Goal: Task Accomplishment & Management: Manage account settings

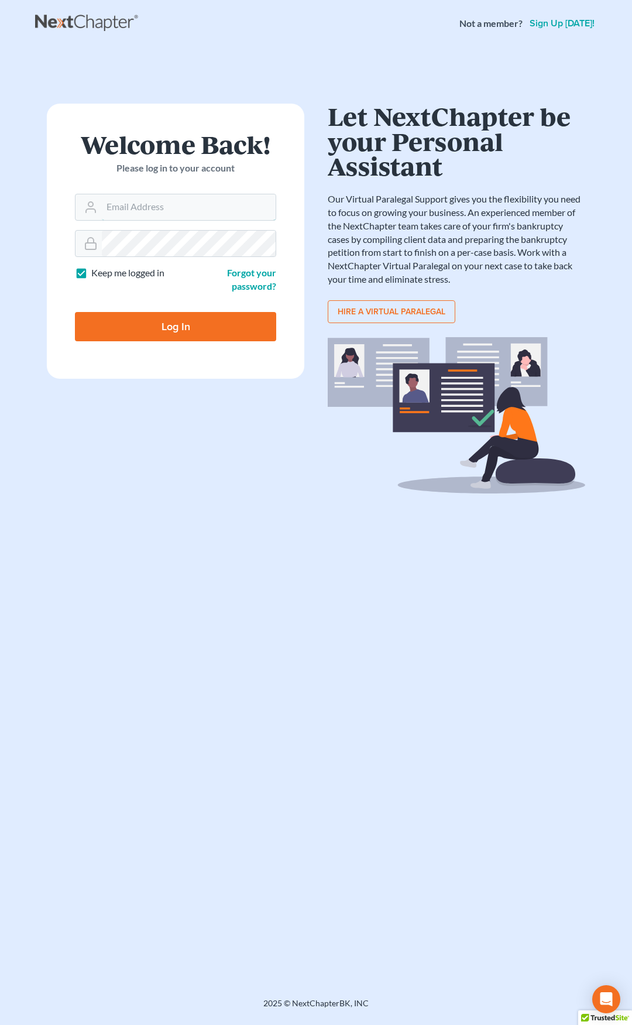
type input "[EMAIL_ADDRESS][DOMAIN_NAME]"
click at [207, 320] on input "Log In" at bounding box center [175, 326] width 201 height 29
type input "Thinking..."
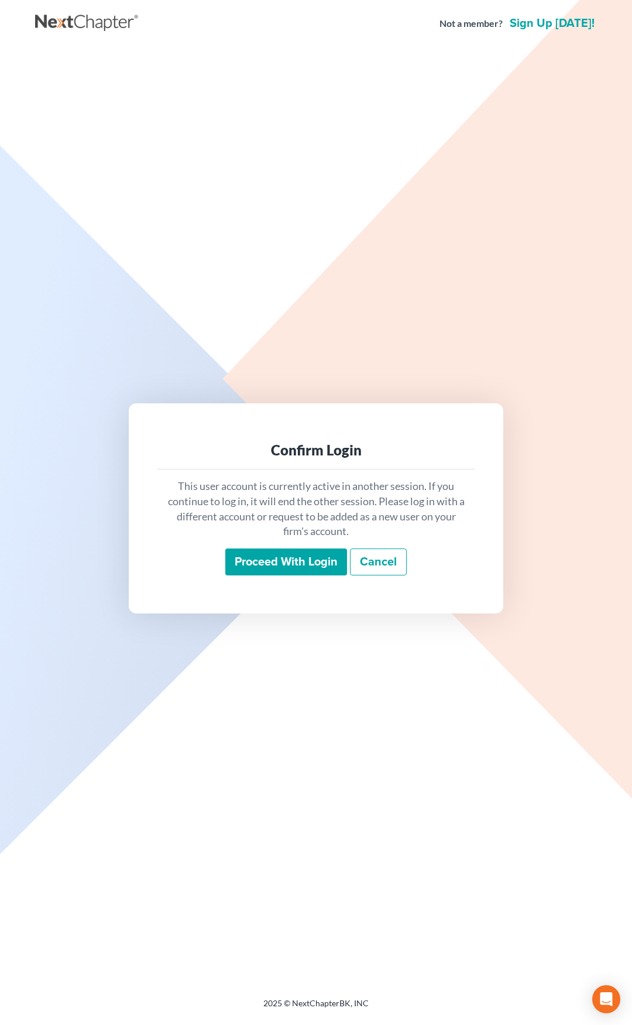
click at [269, 554] on input "Proceed with login" at bounding box center [286, 561] width 122 height 27
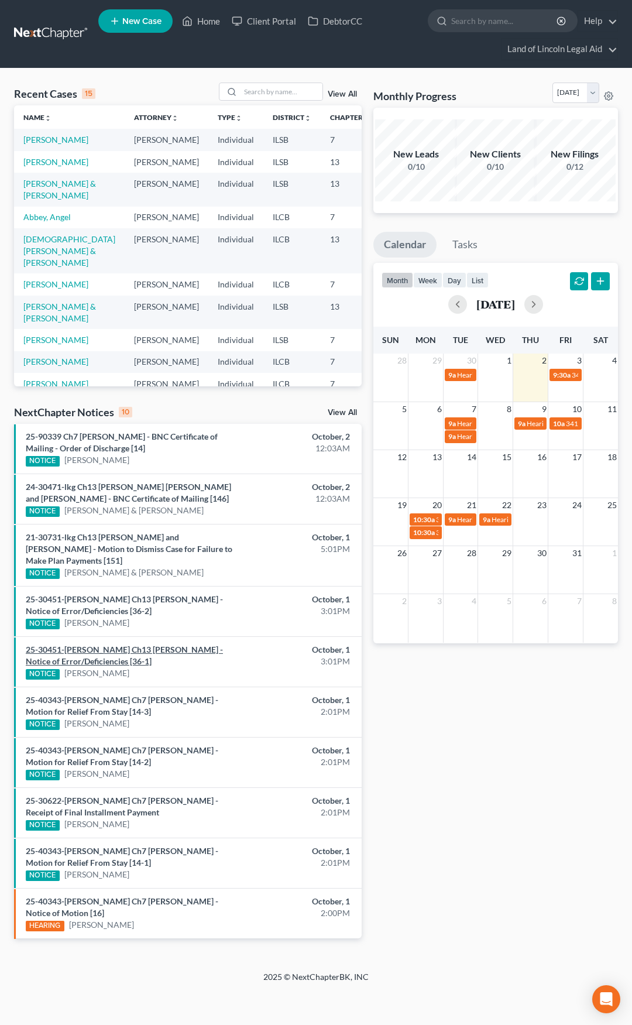
click at [157, 650] on link "25-30451-[PERSON_NAME] Ch13 [PERSON_NAME] - Notice of Error/Deficiencies [36-1]" at bounding box center [124, 656] width 197 height 22
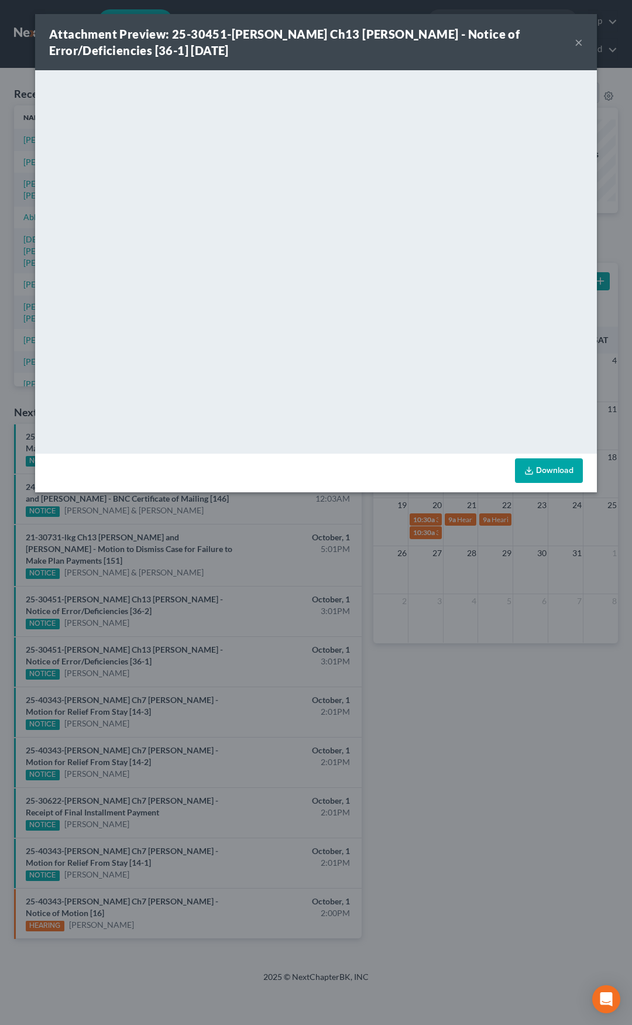
click at [580, 43] on button "×" at bounding box center [579, 42] width 8 height 14
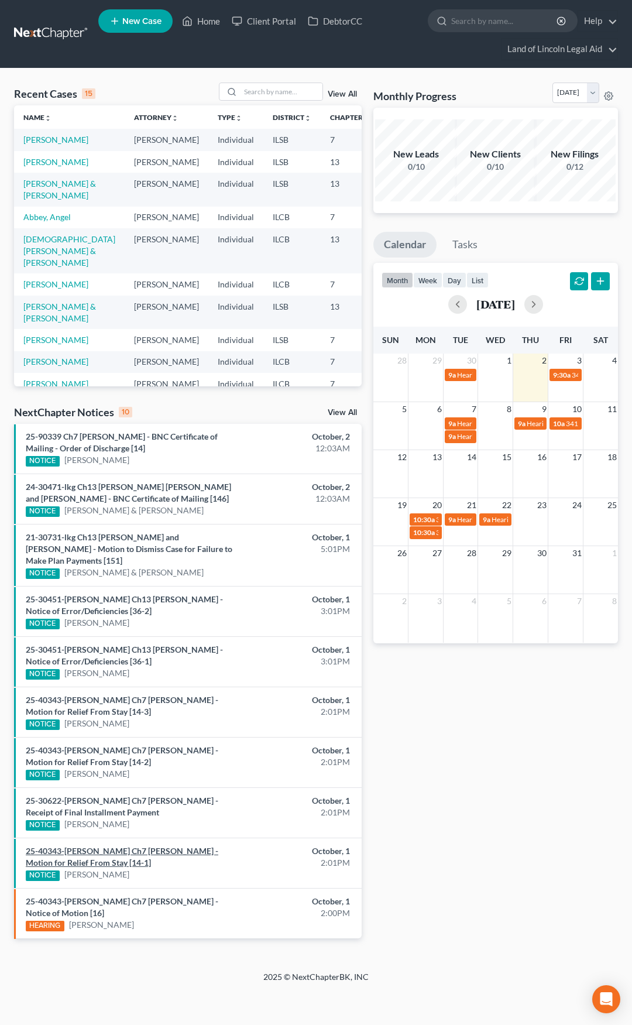
click at [168, 848] on link "25-40343-mel Ch7 Kathleen A Cousineau - Motion for Relief From Stay [14-1]" at bounding box center [122, 857] width 193 height 22
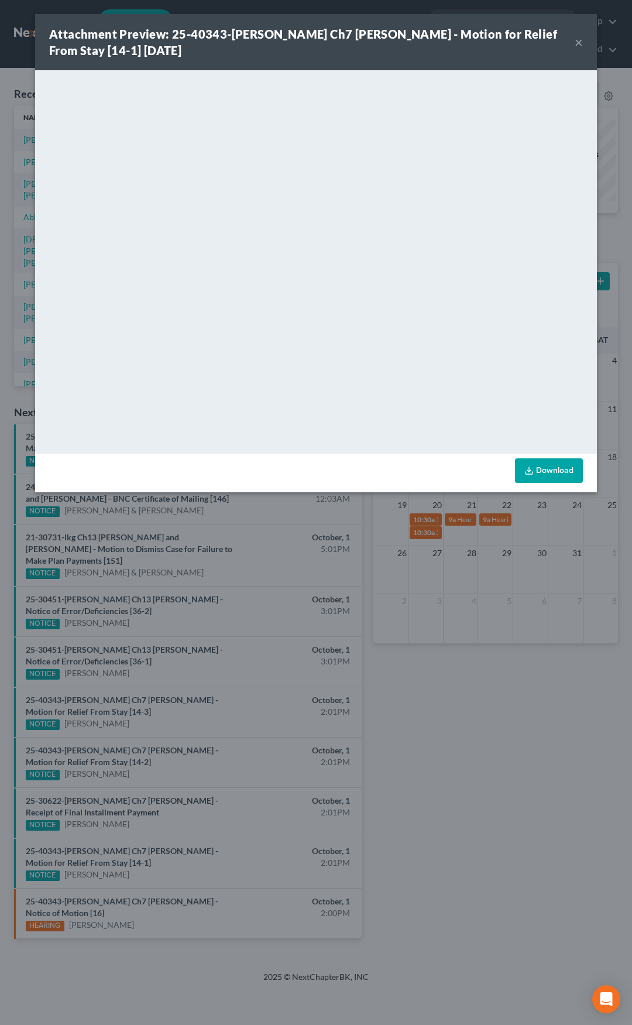
click at [580, 42] on button "×" at bounding box center [579, 42] width 8 height 14
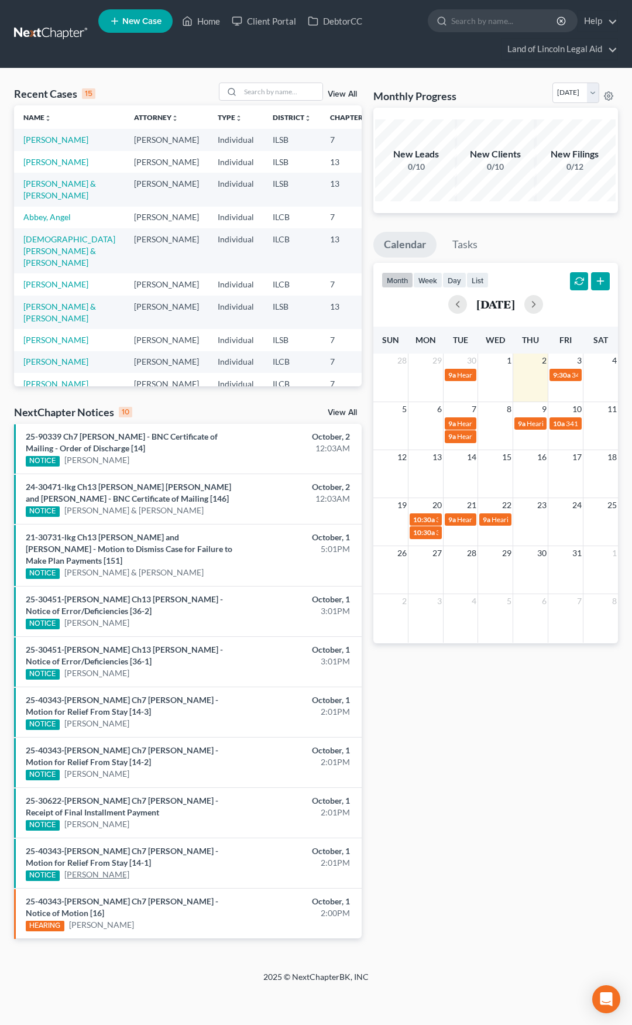
click at [83, 877] on link "Kathleen Cousineau" at bounding box center [96, 875] width 65 height 12
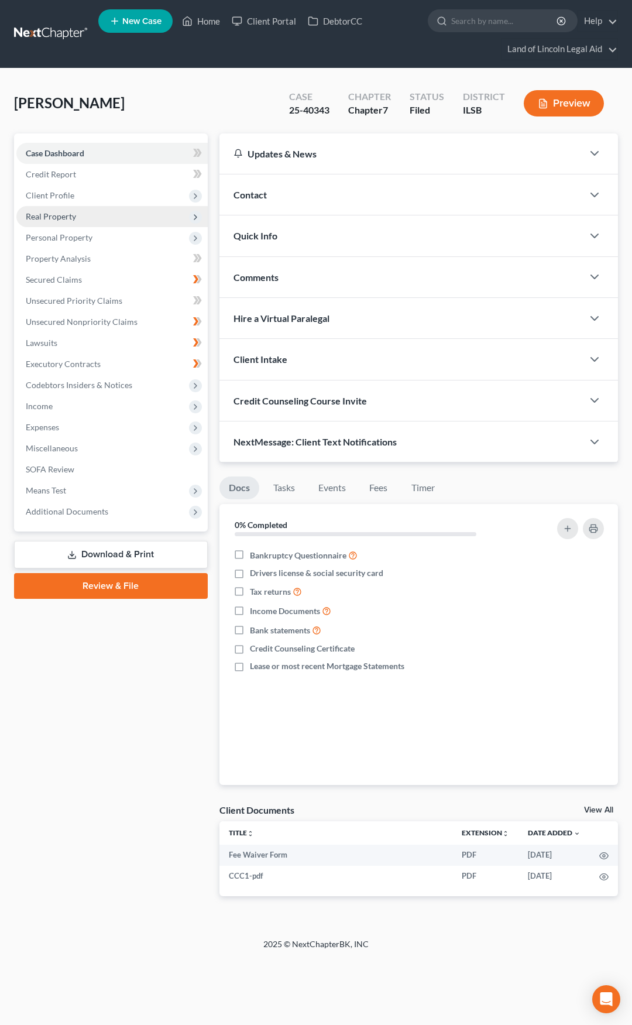
click at [122, 223] on span "Real Property" at bounding box center [111, 216] width 191 height 21
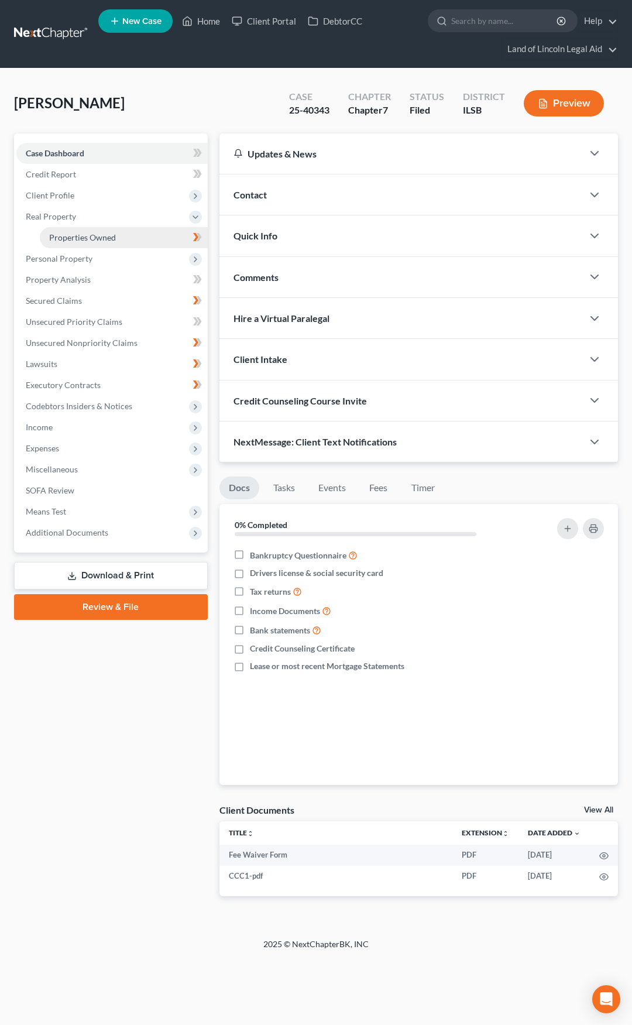
click at [122, 234] on link "Properties Owned" at bounding box center [124, 237] width 168 height 21
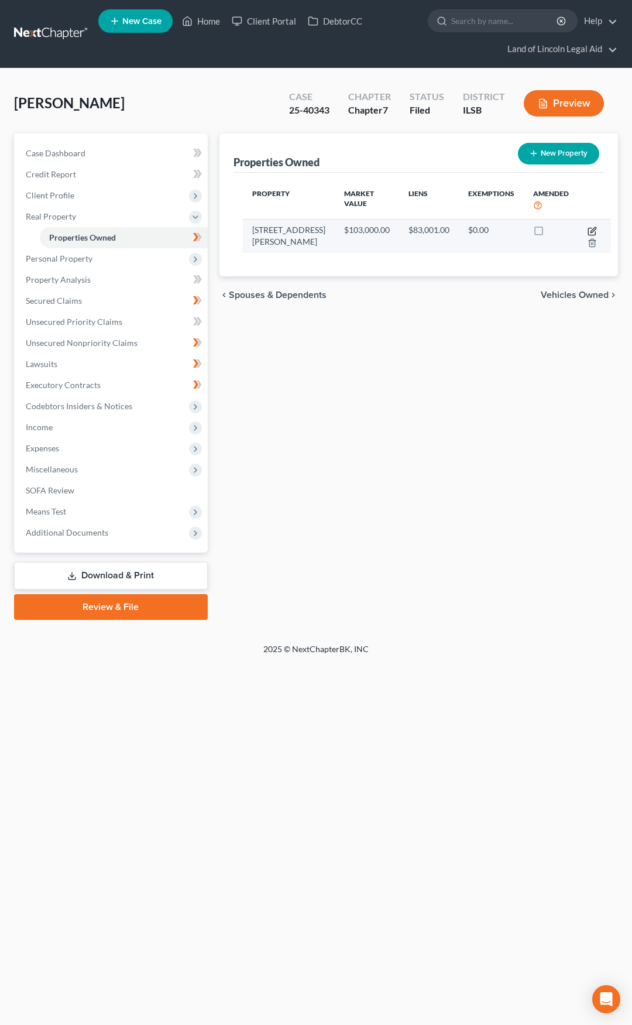
click at [591, 231] on icon "button" at bounding box center [593, 229] width 5 height 5
select select "14"
select select "3"
select select "0"
select select "18"
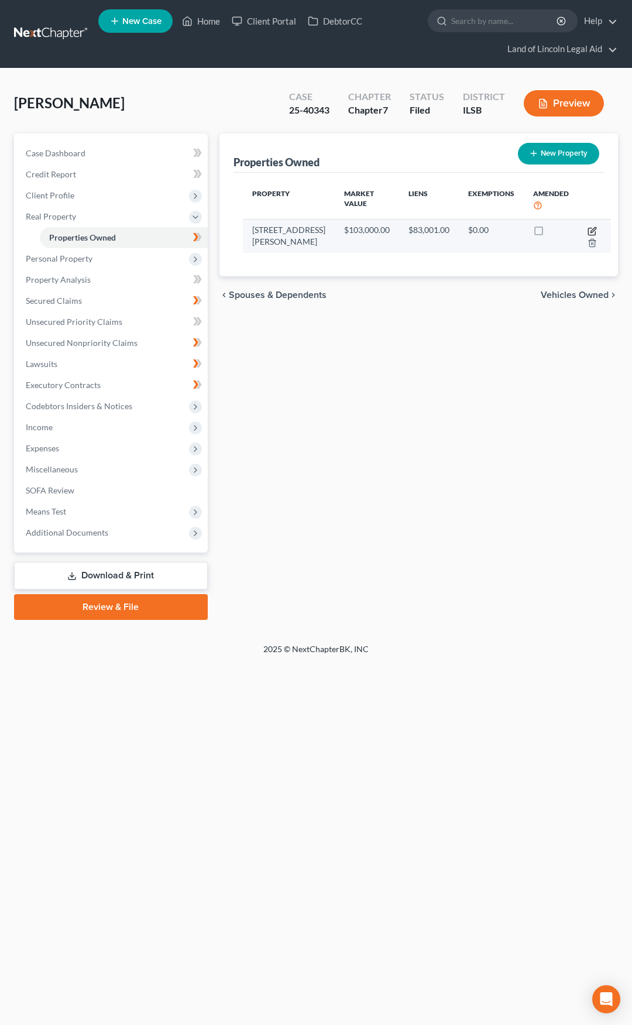
select select "3"
select select "0"
select select "4"
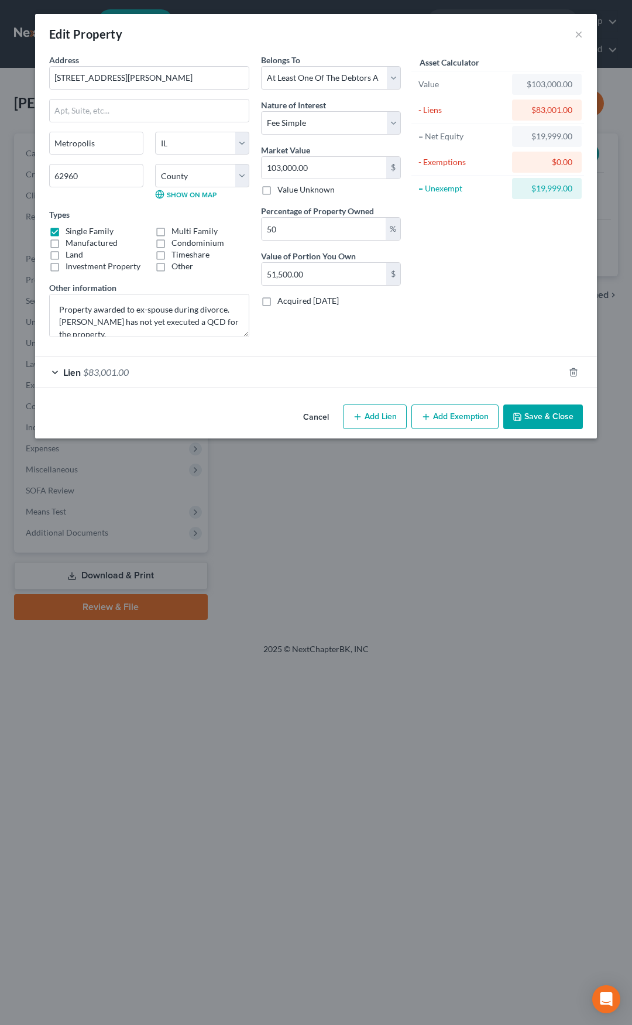
click at [387, 376] on div "Lien $83,001.00" at bounding box center [299, 371] width 529 height 31
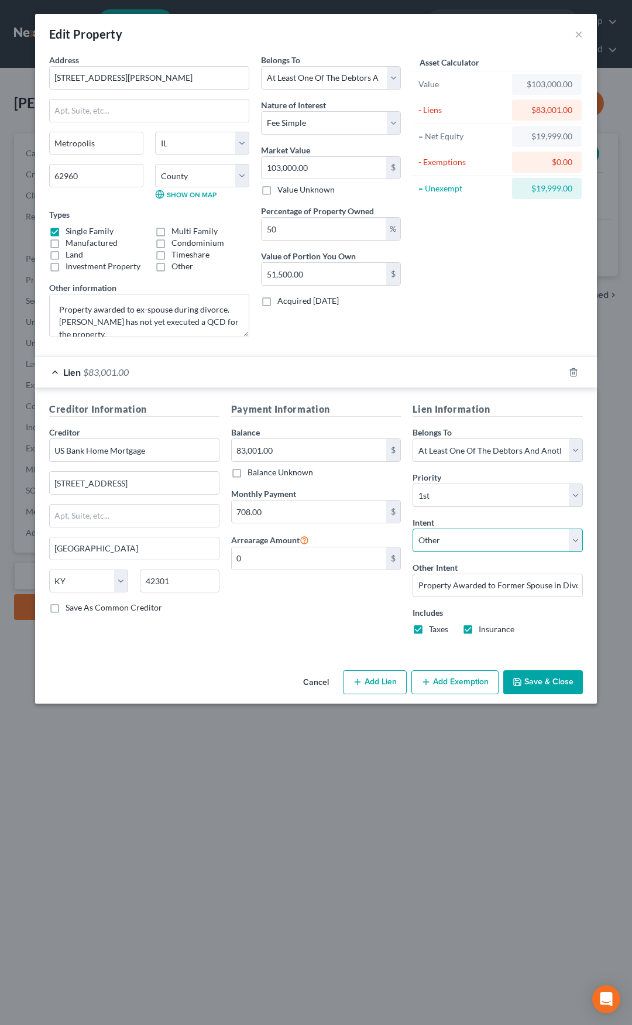
click at [438, 540] on select "Select Surrender Redeem Reaffirm Avoid Other" at bounding box center [498, 540] width 170 height 23
click at [449, 589] on input "Property Awarded to Former Spouse in Divorce" at bounding box center [498, 585] width 170 height 23
click at [316, 681] on button "Cancel" at bounding box center [316, 682] width 44 height 23
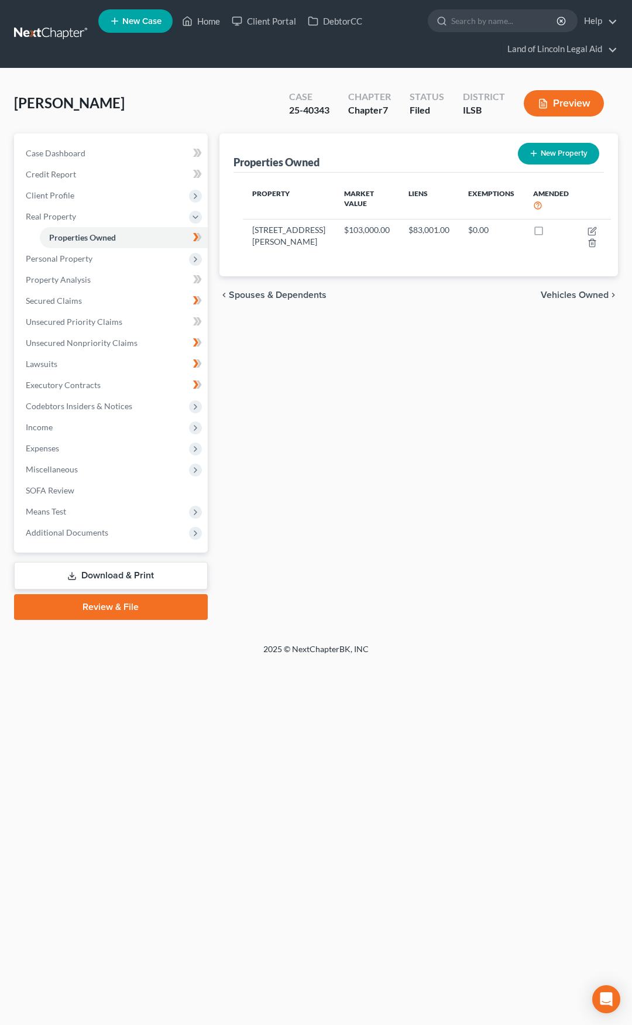
click at [48, 32] on link at bounding box center [51, 33] width 75 height 21
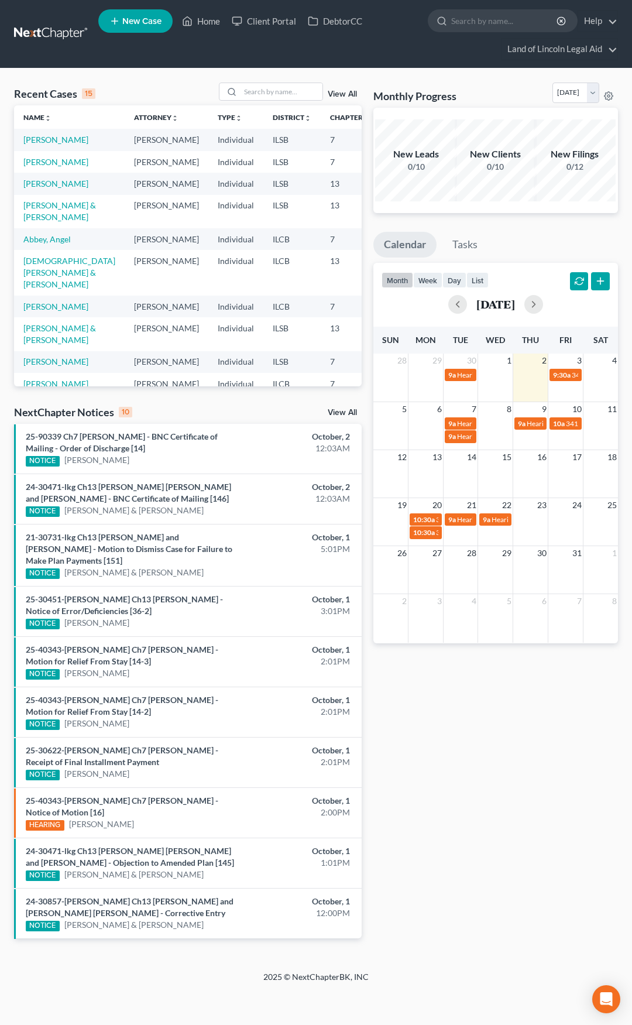
click at [344, 407] on div "NextChapter Notices 10 View All" at bounding box center [188, 414] width 348 height 19
click at [344, 410] on link "View All" at bounding box center [342, 413] width 29 height 8
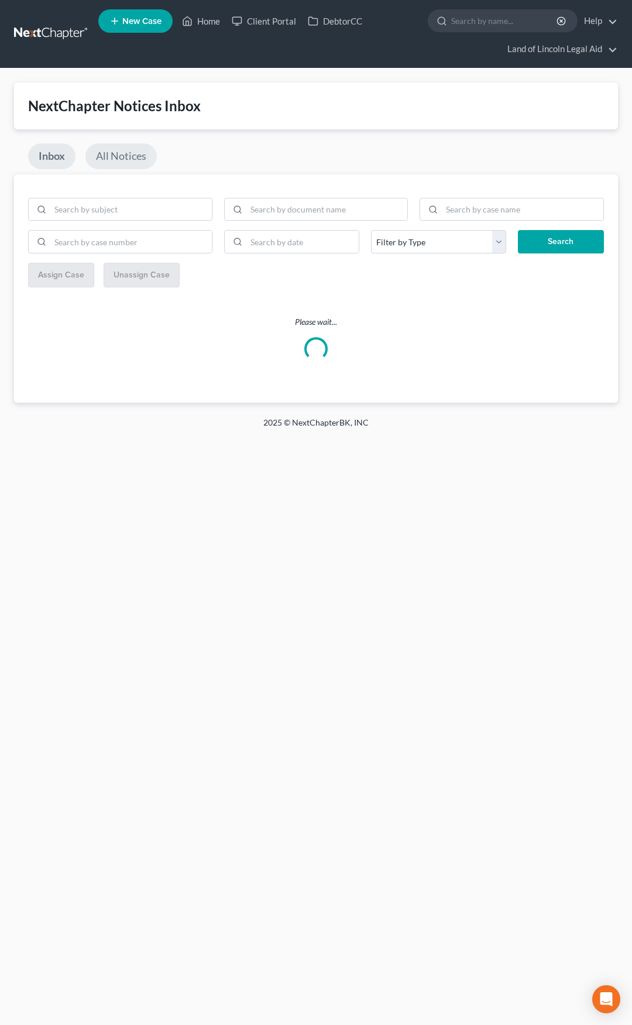
click at [132, 162] on link "All Notices" at bounding box center [120, 156] width 71 height 26
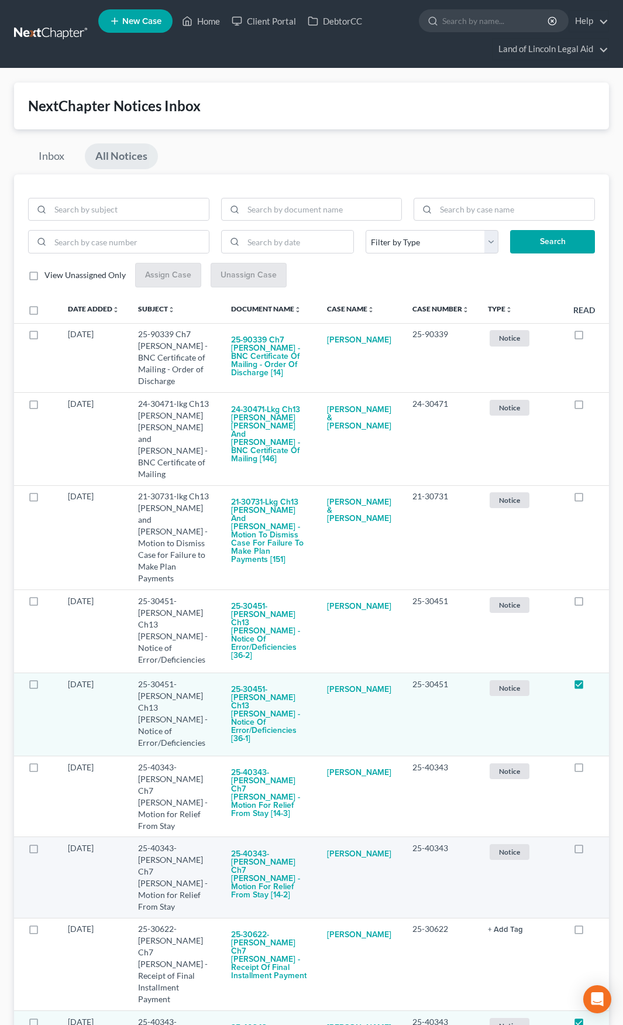
scroll to position [351, 0]
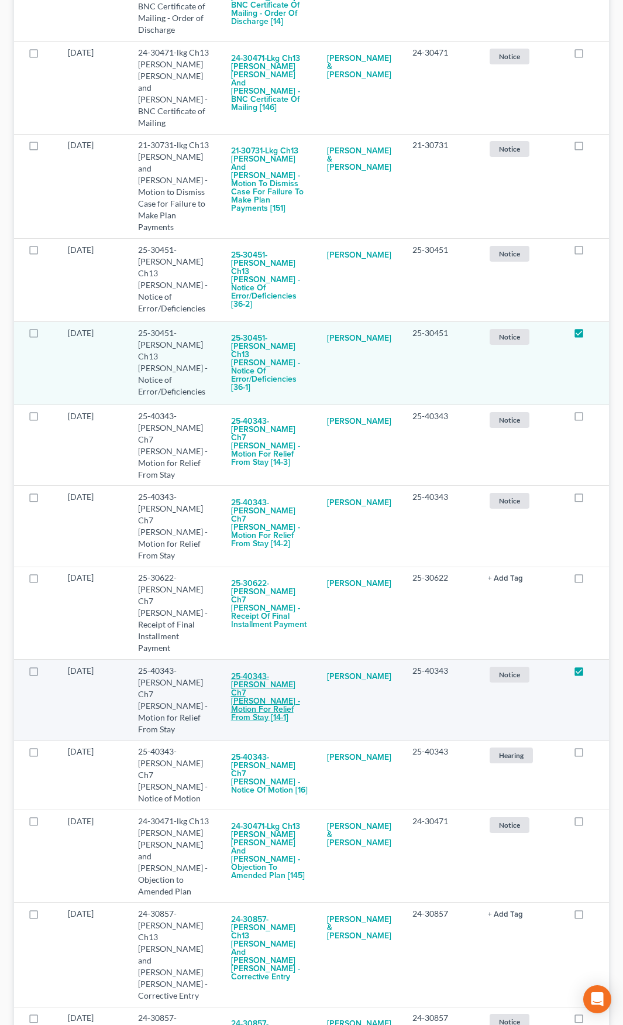
click at [266, 665] on button "25-40343-mel Ch7 Kathleen A Cousineau - Motion for Relief From Stay [14-1]" at bounding box center [269, 697] width 77 height 64
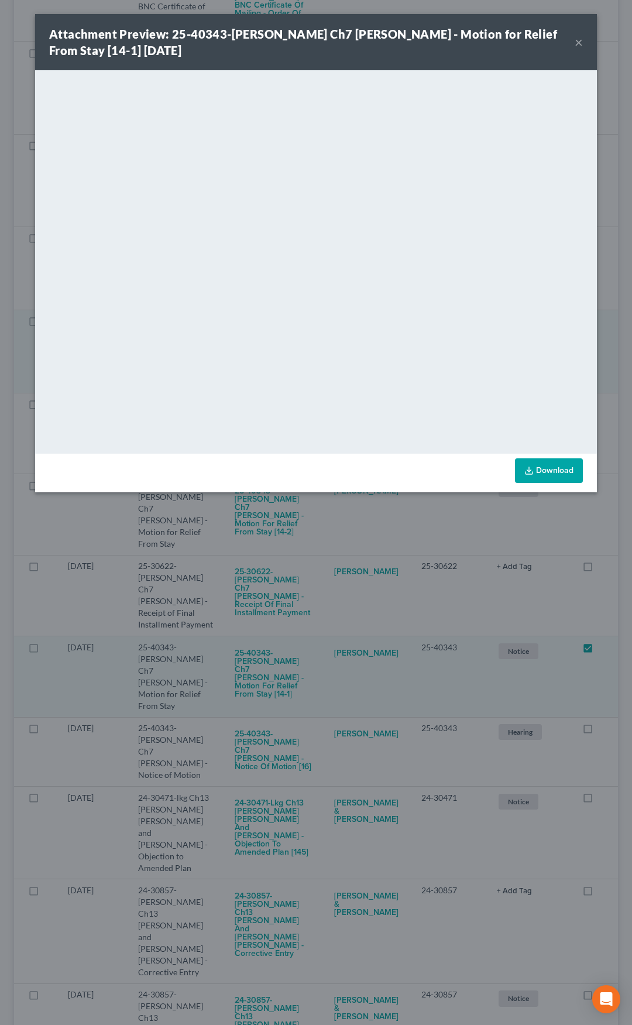
click at [341, 55] on div "Attachment Preview: 25-40343-mel Ch7 Kathleen A Cousineau - Motion for Relief F…" at bounding box center [312, 42] width 526 height 33
click at [580, 42] on button "×" at bounding box center [579, 42] width 8 height 14
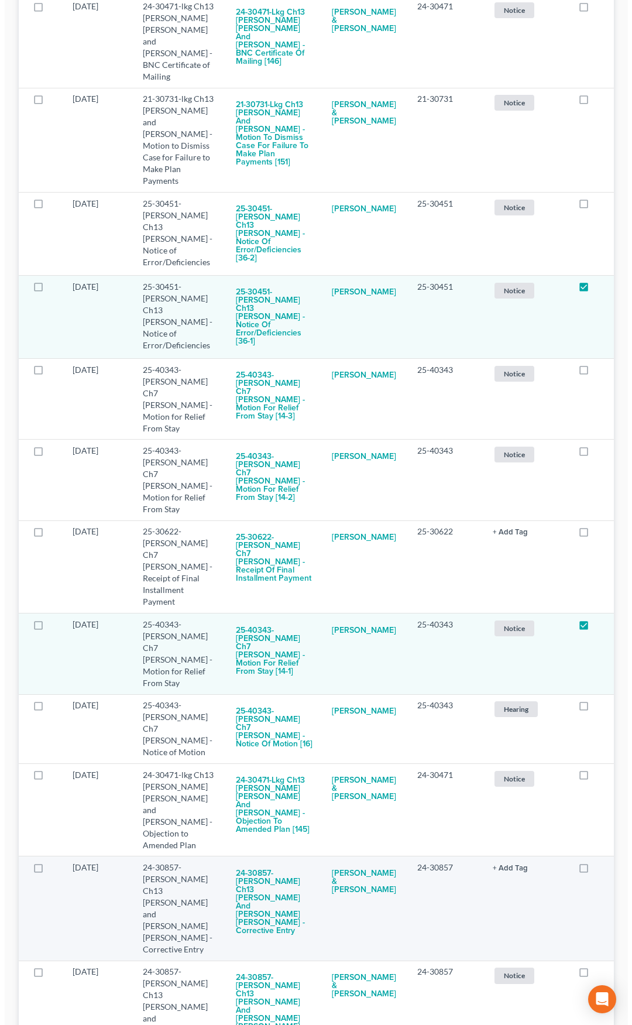
scroll to position [468, 0]
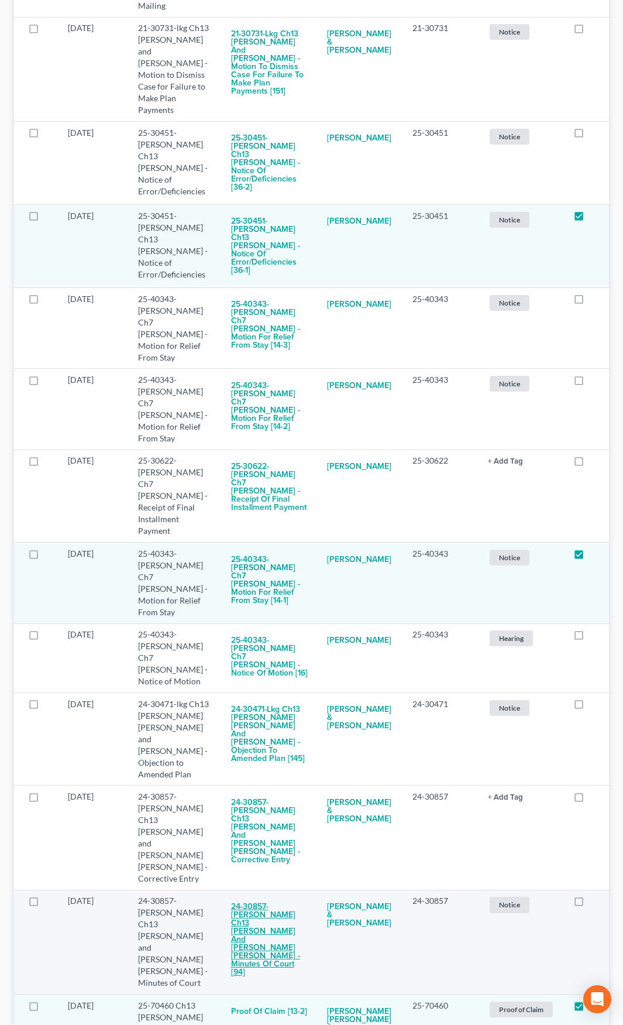
click at [265, 895] on button "24-30857-mel Ch13 Matthew Allen Stark and Kirsten Colleen Stark - Minutes of Co…" at bounding box center [269, 939] width 77 height 89
checkbox input "true"
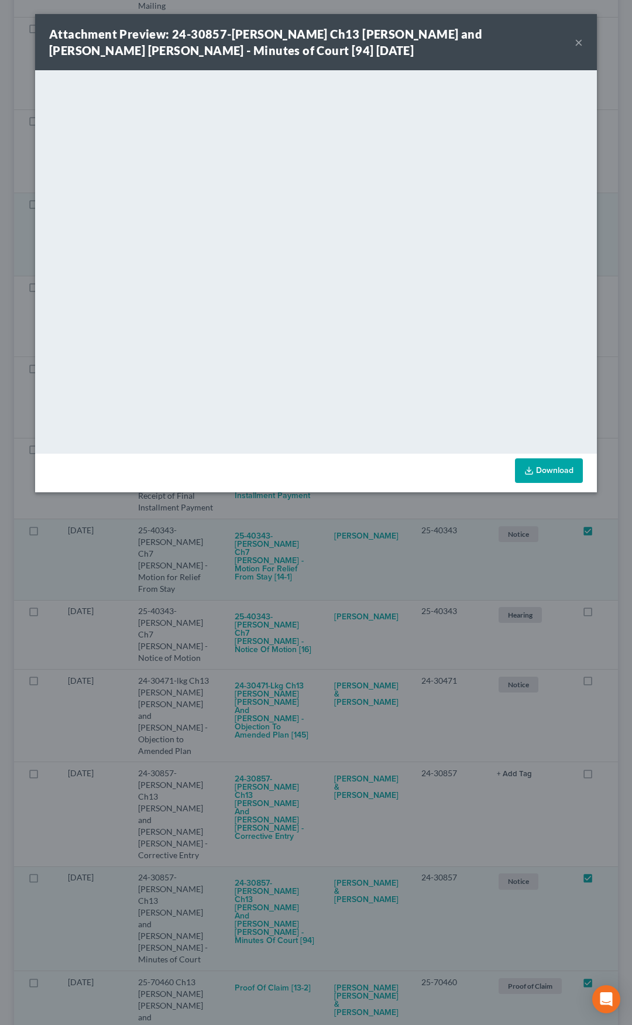
click at [577, 43] on button "×" at bounding box center [579, 42] width 8 height 14
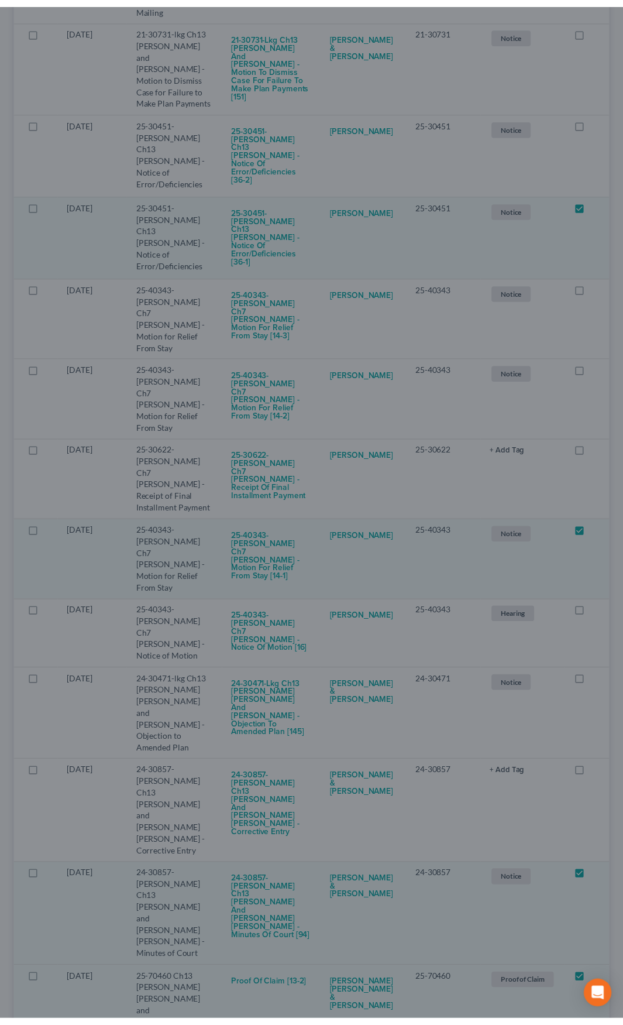
scroll to position [474, 0]
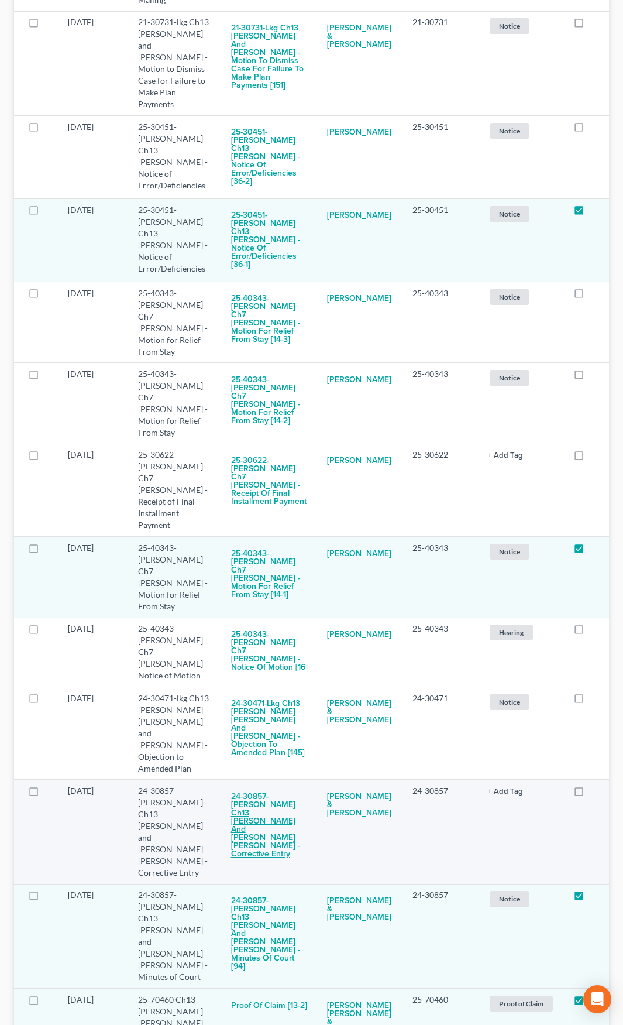
click at [277, 785] on button "24-30857-mel Ch13 Matthew Allen Stark and Kirsten Colleen Stark - Corrective En…" at bounding box center [269, 825] width 77 height 81
checkbox input "true"
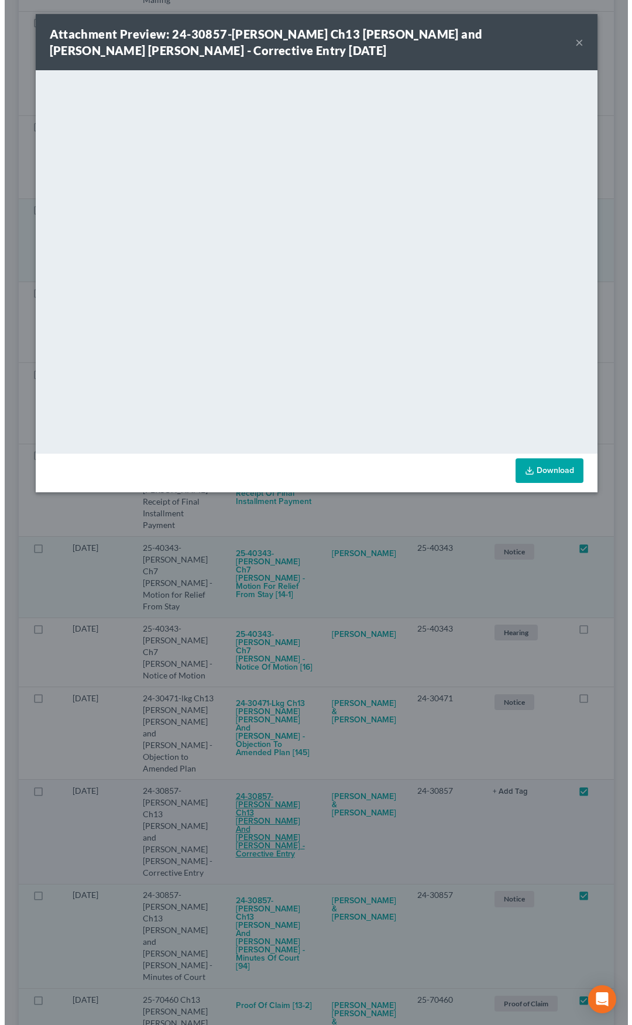
scroll to position [468, 0]
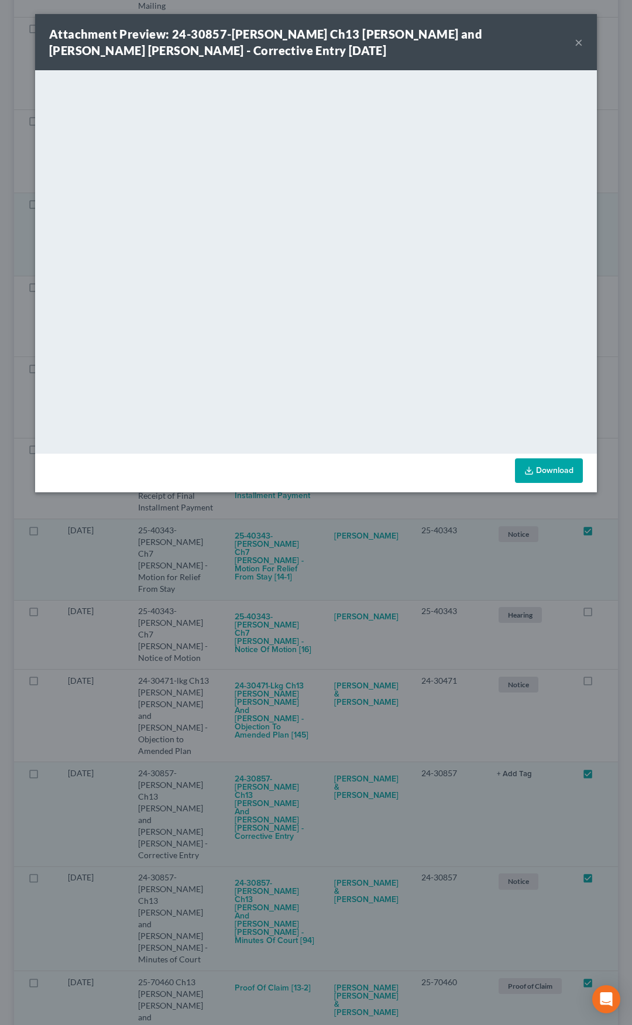
click at [580, 44] on button "×" at bounding box center [579, 42] width 8 height 14
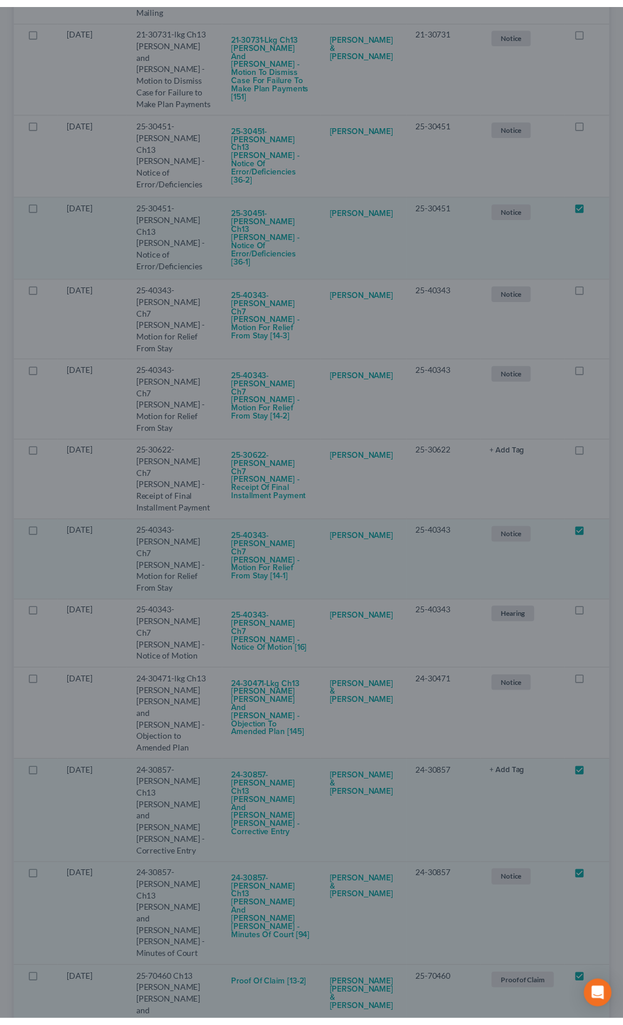
scroll to position [474, 0]
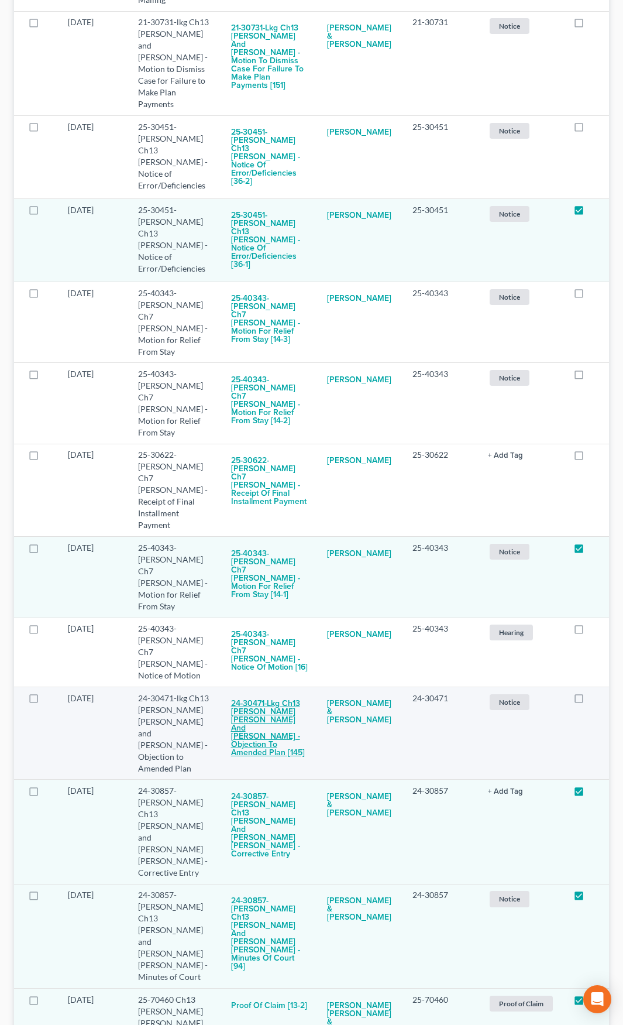
click at [275, 693] on button "24-30471-lkg Ch13 Matthew Charles Olson and Nicole Darlene Olson - Objection to…" at bounding box center [269, 729] width 77 height 73
checkbox input "true"
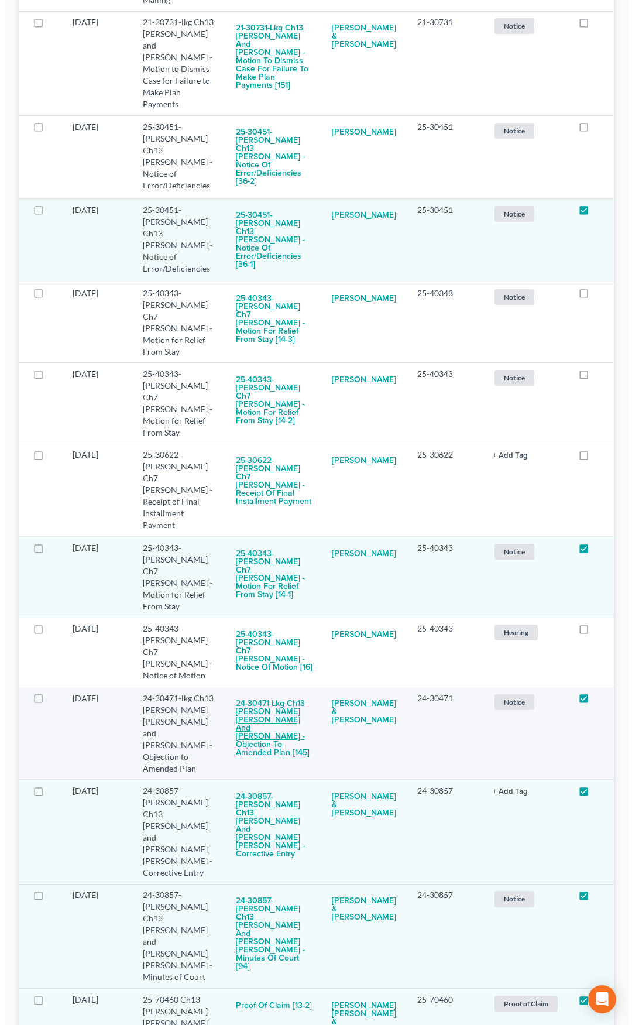
scroll to position [468, 0]
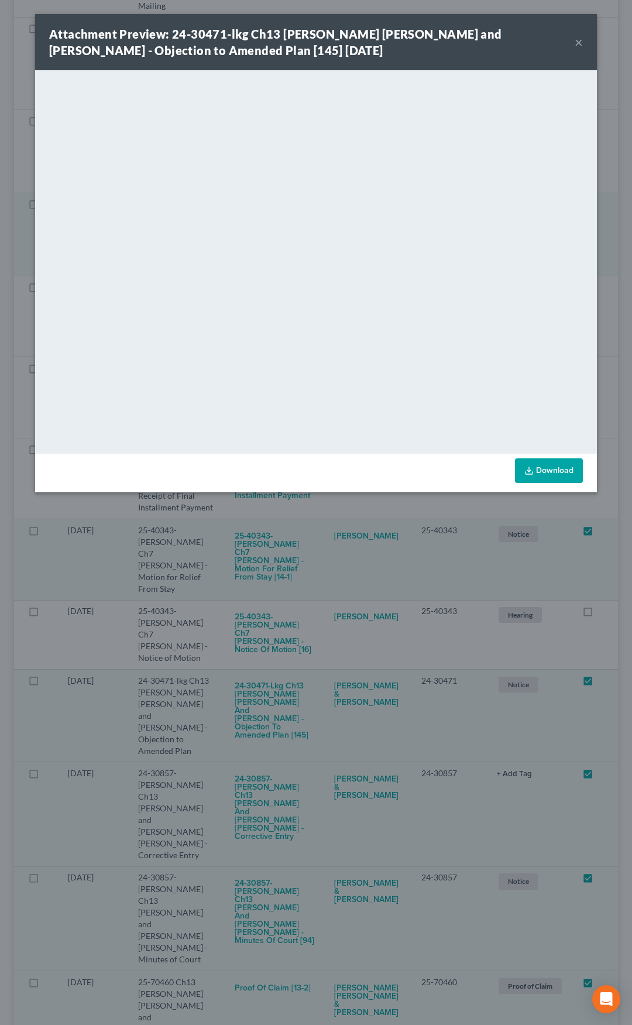
click at [576, 43] on button "×" at bounding box center [579, 42] width 8 height 14
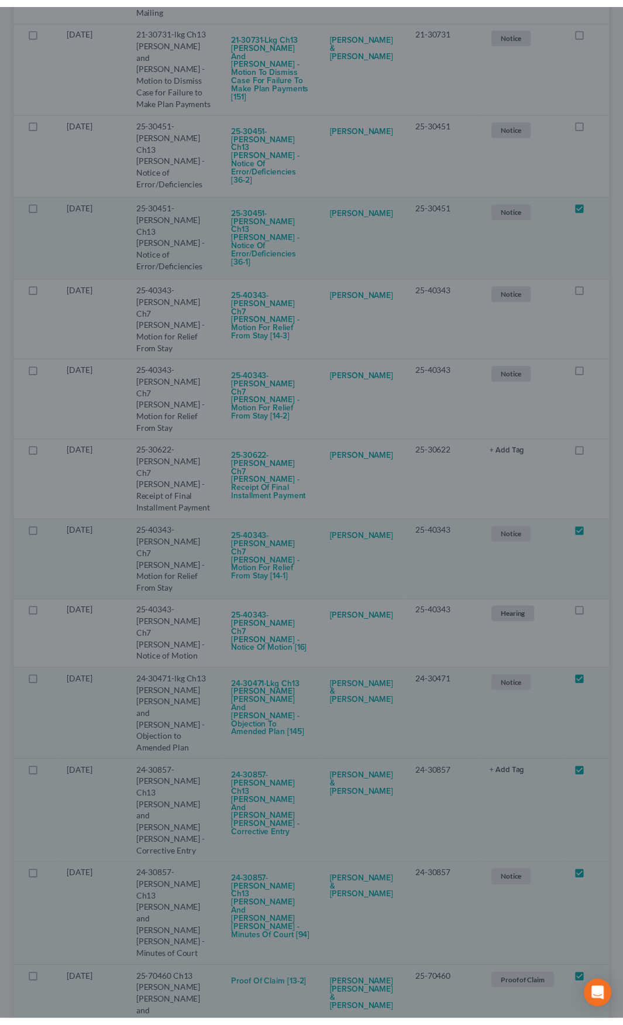
scroll to position [474, 0]
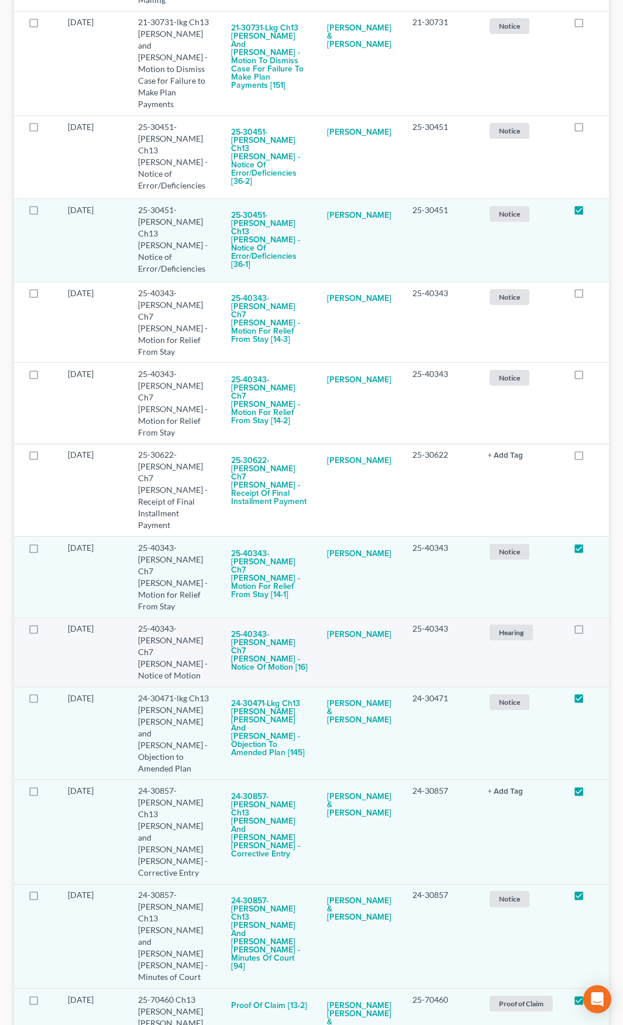
click at [590, 632] on label at bounding box center [590, 632] width 0 height 0
click at [595, 623] on input "checkbox" at bounding box center [599, 627] width 8 height 8
checkbox input "true"
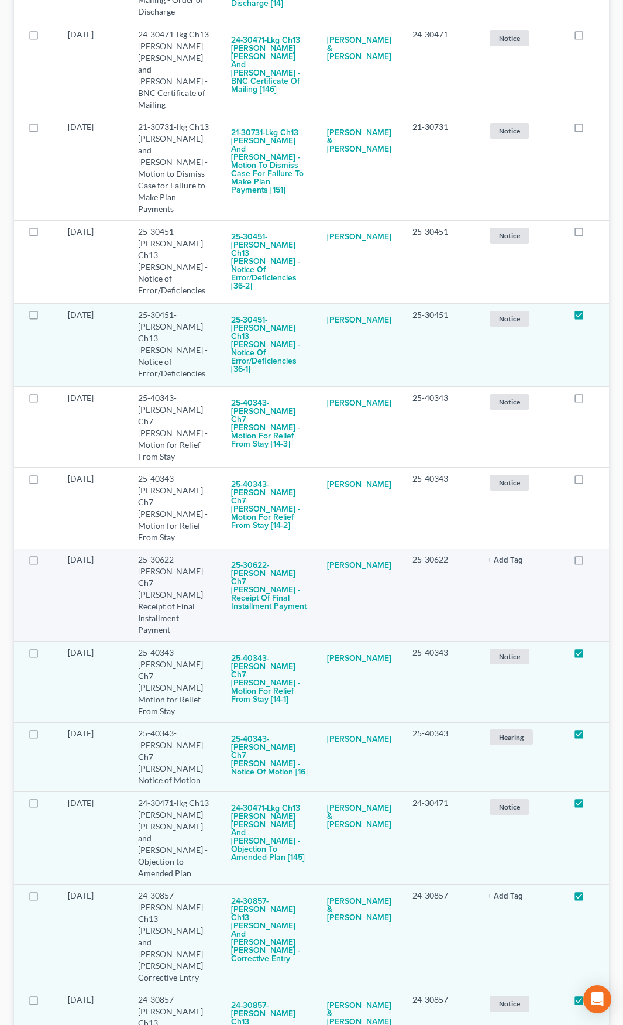
scroll to position [357, 0]
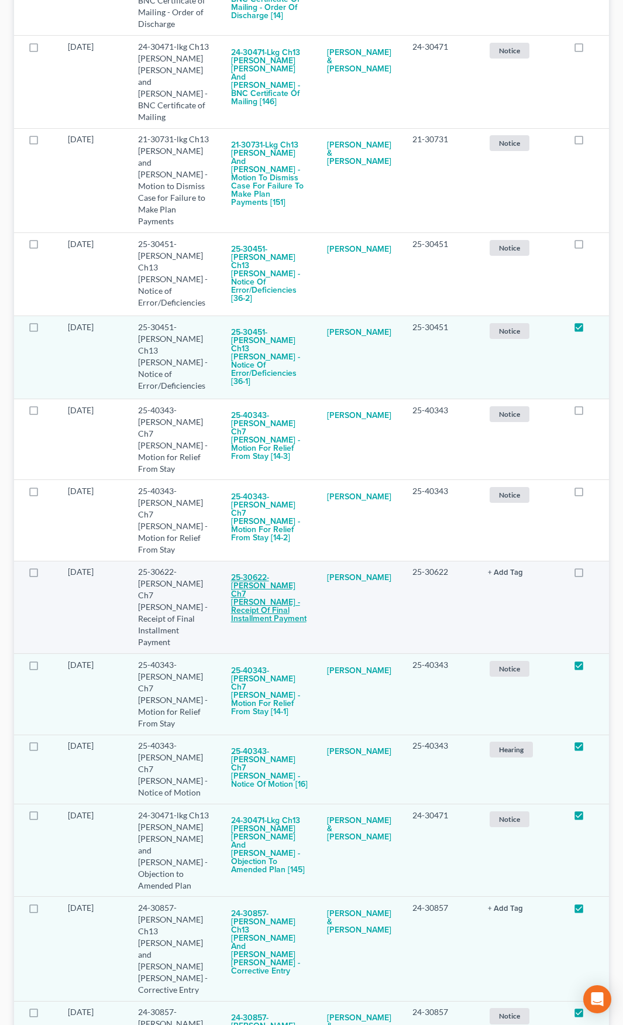
click at [266, 566] on button "25-30622-mel Ch7 Maranita L Sanders - Receipt of Final Installment Payment" at bounding box center [269, 598] width 77 height 64
checkbox input "true"
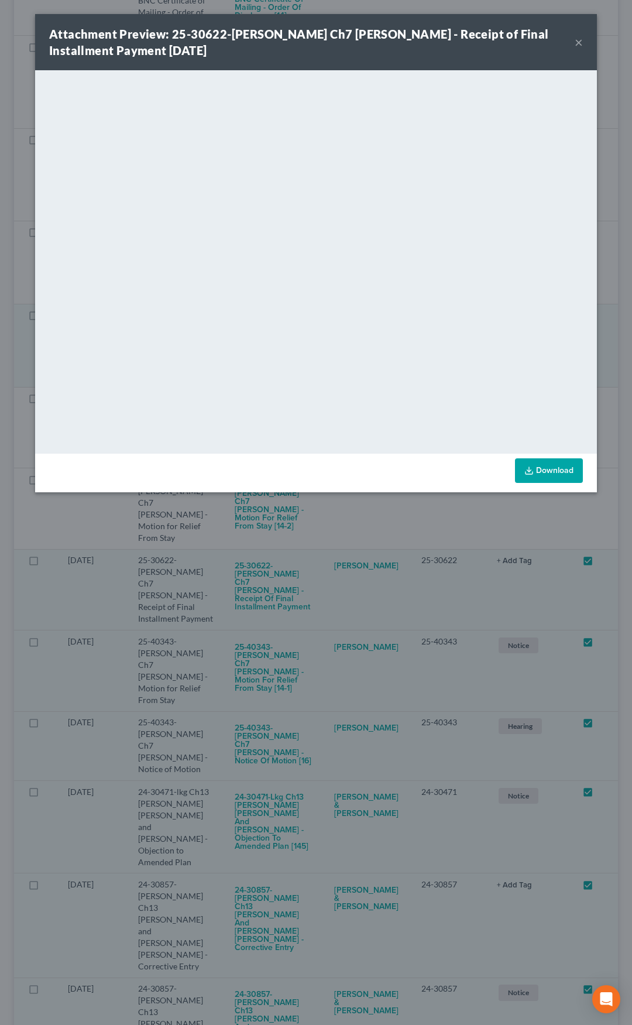
click at [578, 44] on button "×" at bounding box center [579, 42] width 8 height 14
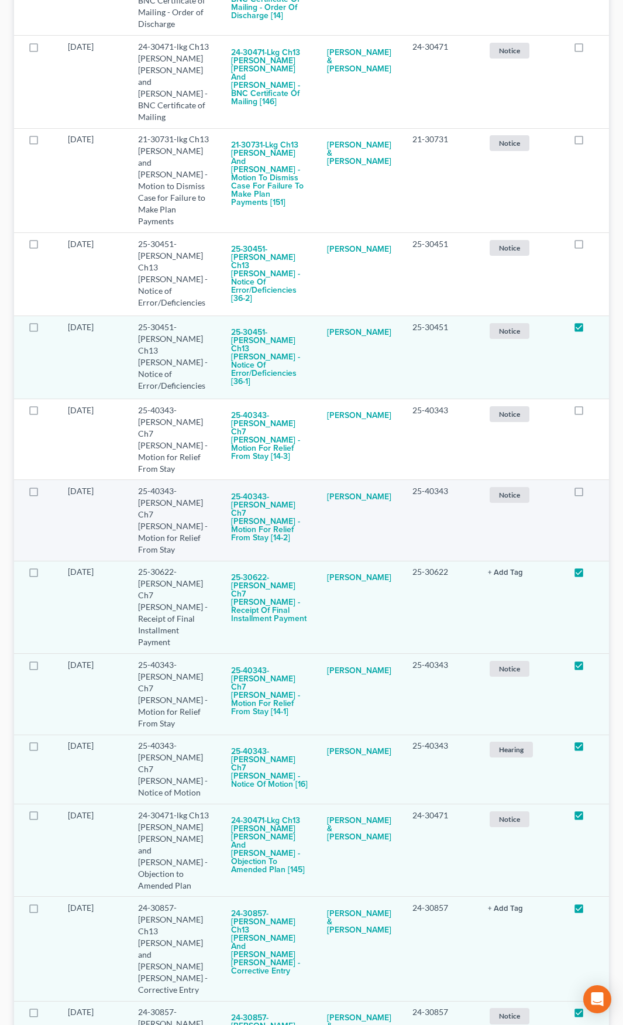
click at [590, 494] on label at bounding box center [590, 494] width 0 height 0
click at [595, 485] on input "checkbox" at bounding box center [599, 489] width 8 height 8
checkbox input "true"
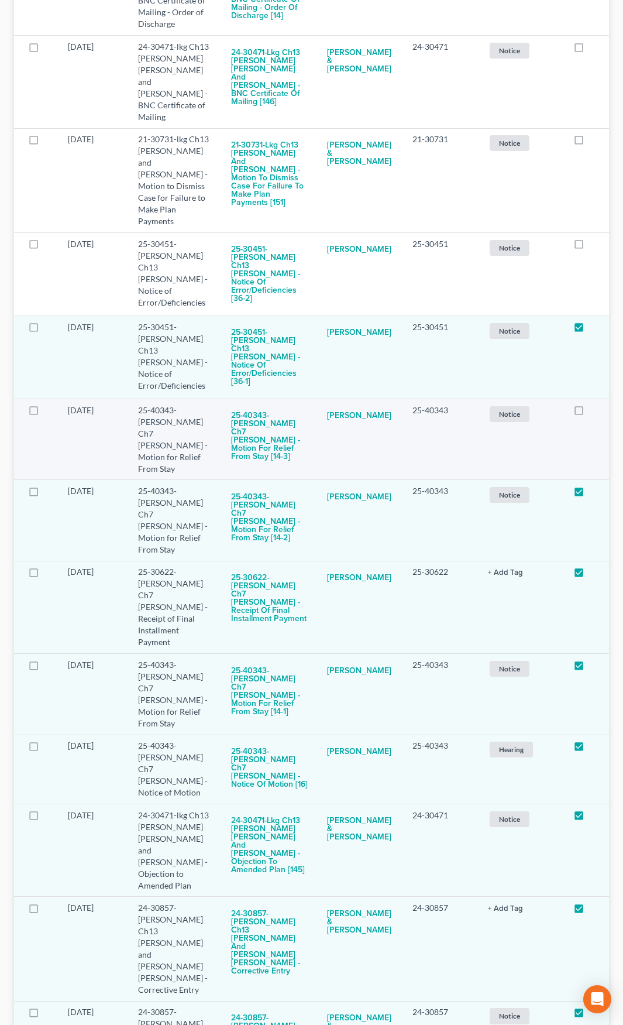
click at [590, 413] on label at bounding box center [590, 413] width 0 height 0
click at [595, 404] on input "checkbox" at bounding box center [599, 408] width 8 height 8
checkbox input "true"
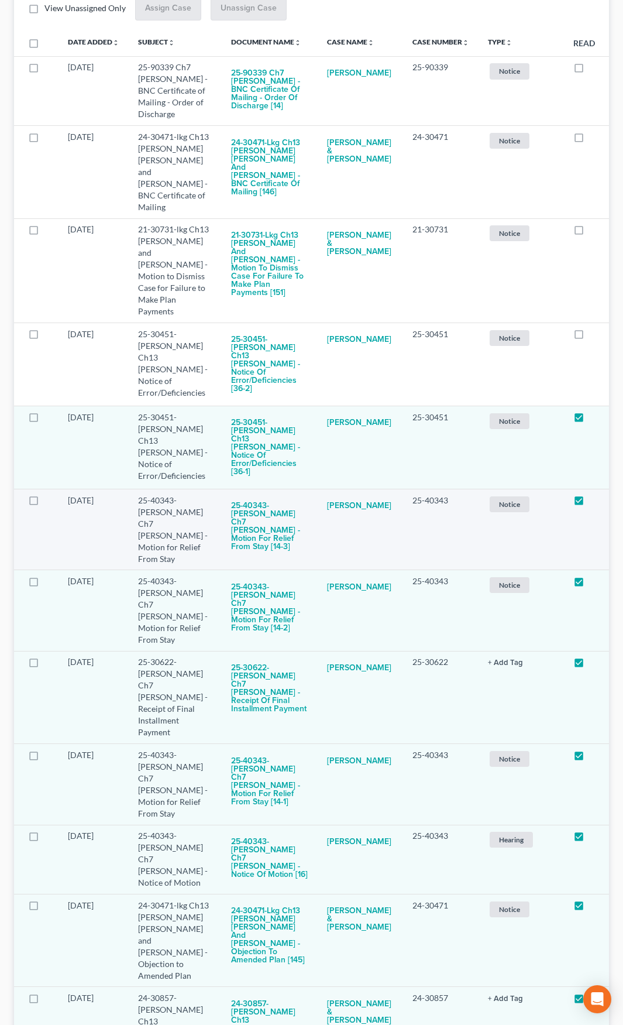
scroll to position [240, 0]
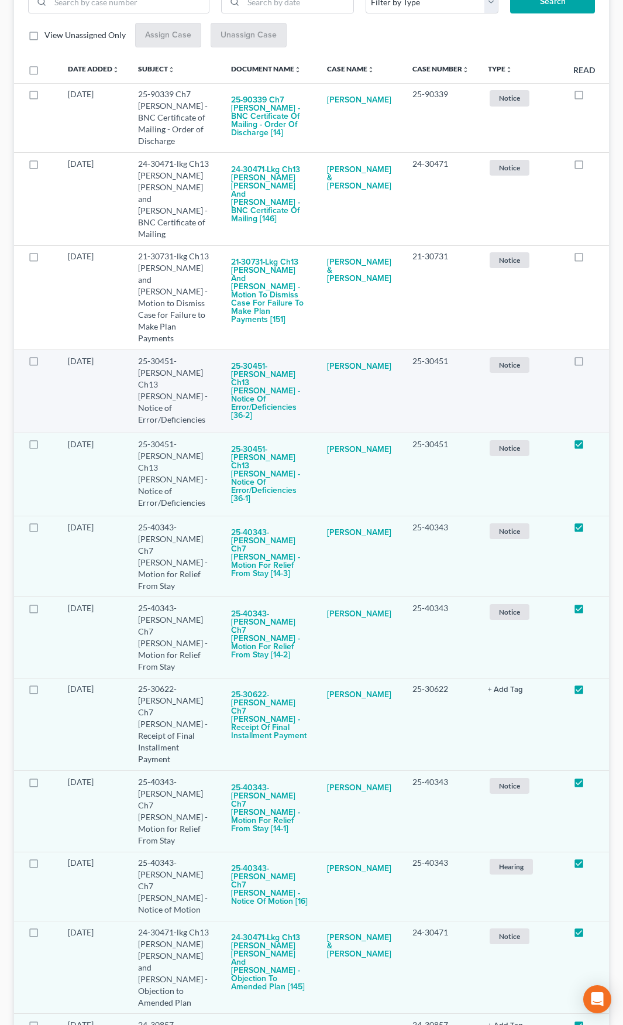
click at [590, 364] on label at bounding box center [590, 364] width 0 height 0
click at [595, 355] on input "checkbox" at bounding box center [599, 359] width 8 height 8
checkbox input "true"
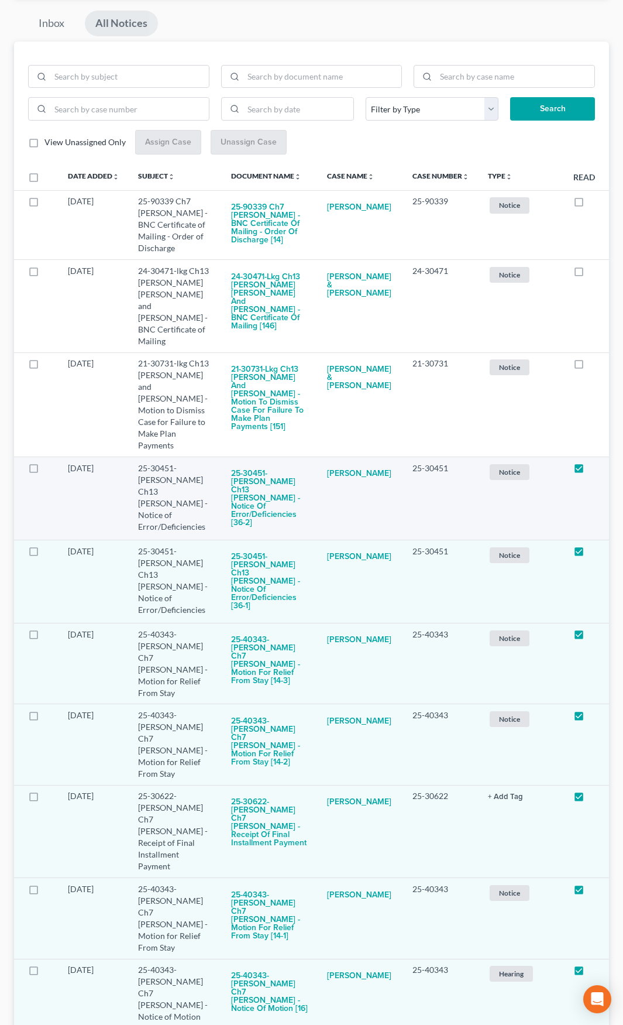
scroll to position [123, 0]
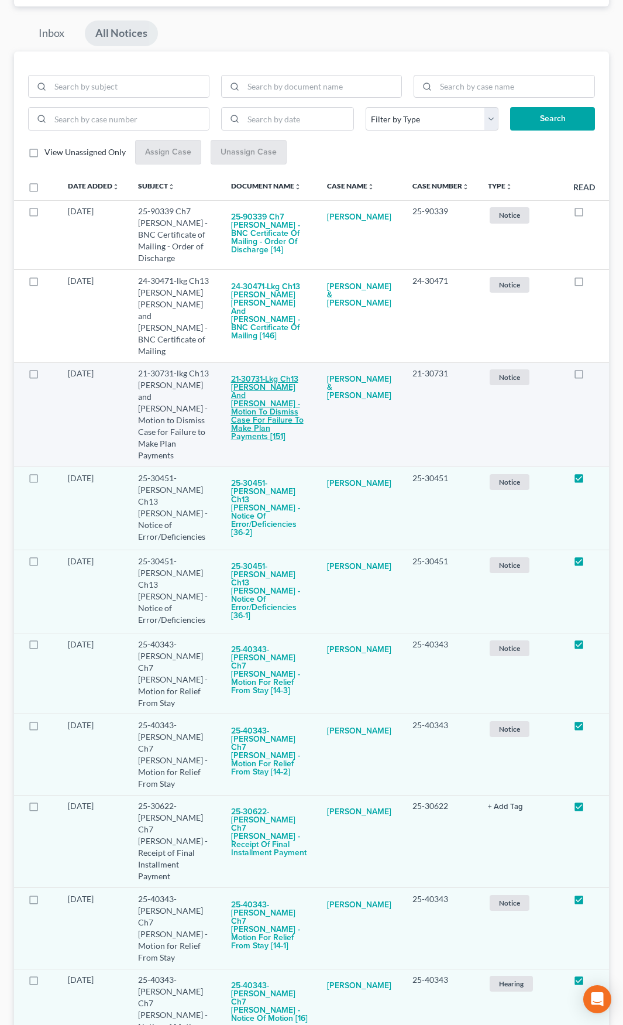
click at [274, 403] on button "21-30731-lkg Ch13 William Charles Cline and Jann Cline - Motion to Dismiss Case…" at bounding box center [269, 408] width 77 height 81
checkbox input "true"
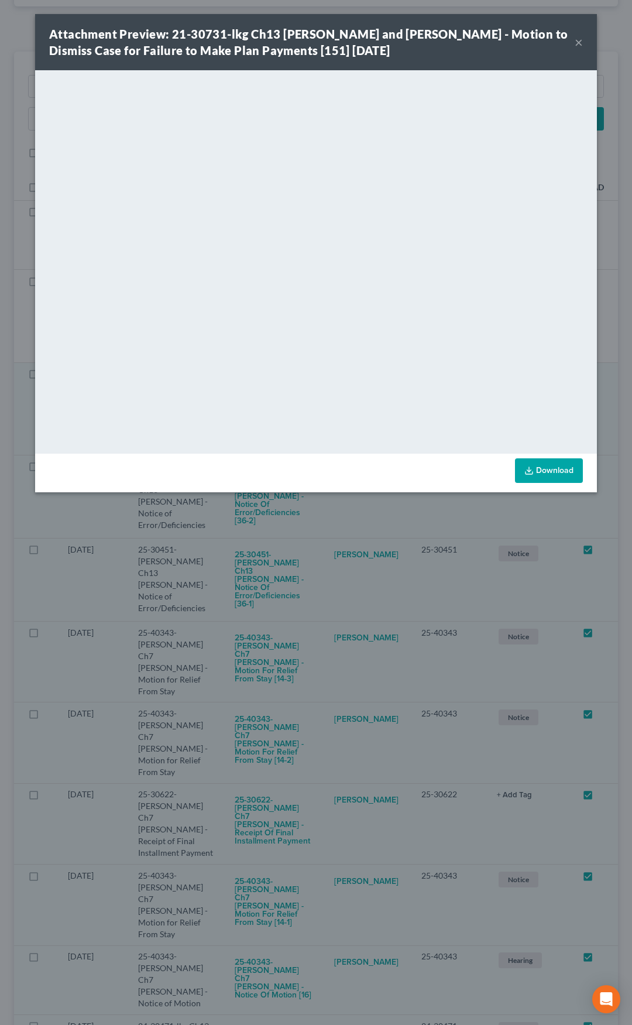
click at [579, 43] on button "×" at bounding box center [579, 42] width 8 height 14
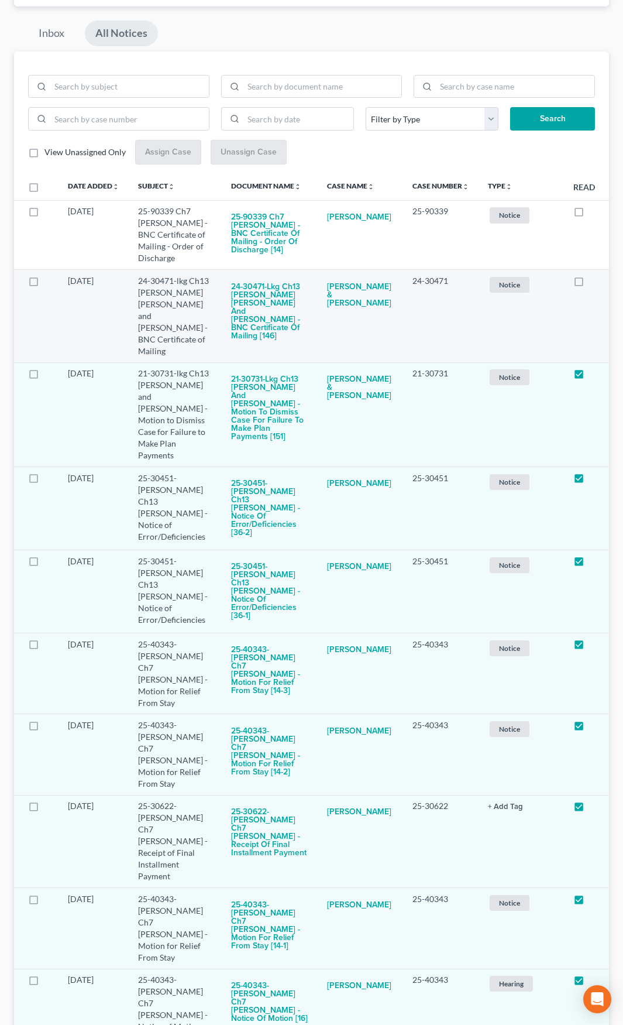
click at [590, 284] on label at bounding box center [590, 284] width 0 height 0
click at [595, 281] on input "checkbox" at bounding box center [599, 279] width 8 height 8
checkbox input "true"
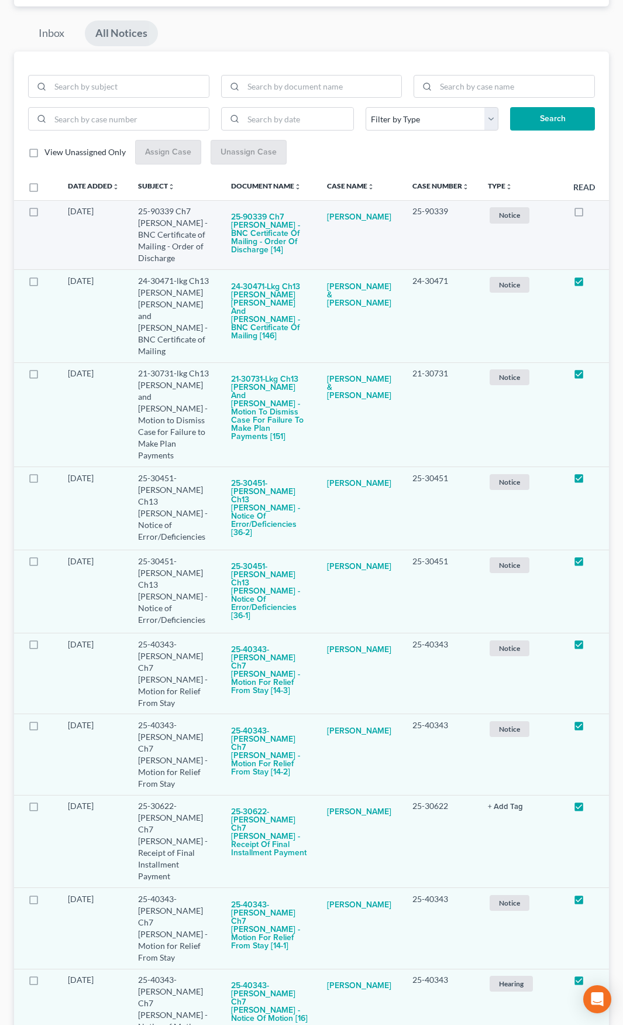
click at [590, 214] on label at bounding box center [590, 214] width 0 height 0
click at [595, 213] on input "checkbox" at bounding box center [599, 209] width 8 height 8
checkbox input "true"
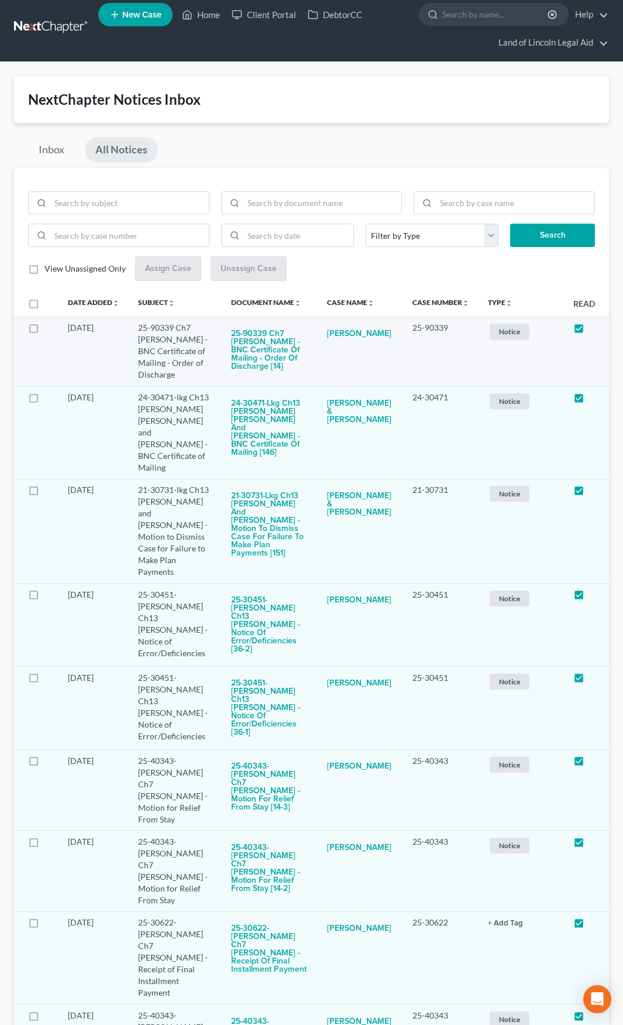
scroll to position [0, 0]
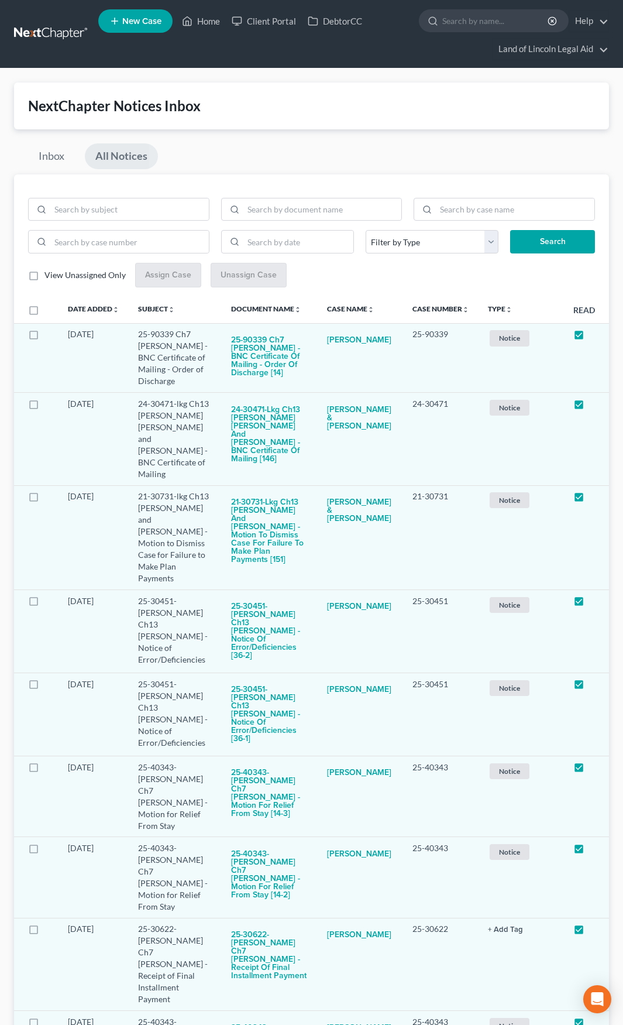
click at [44, 35] on link at bounding box center [51, 33] width 75 height 21
